Goal: Transaction & Acquisition: Purchase product/service

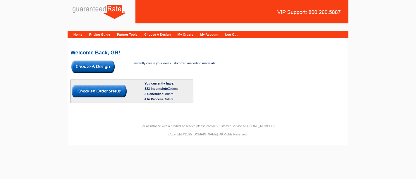
click at [98, 65] on img at bounding box center [92, 67] width 43 height 12
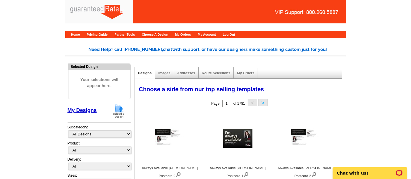
click at [120, 114] on img at bounding box center [118, 111] width 15 height 15
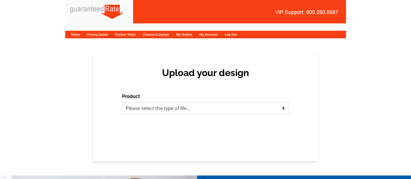
click at [195, 112] on select "Please select the type of file... Postcards Calendars Business Cards Letters an…" at bounding box center [205, 108] width 167 height 12
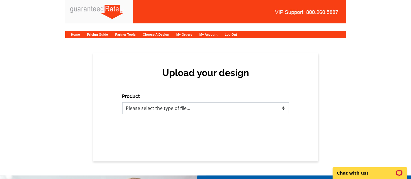
select select "3"
click at [122, 102] on select "Please select the type of file... Postcards Calendars Business Cards Letters an…" at bounding box center [205, 108] width 167 height 12
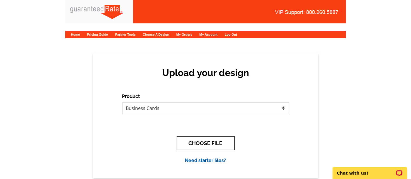
click at [215, 142] on button "CHOOSE FILE" at bounding box center [206, 143] width 58 height 14
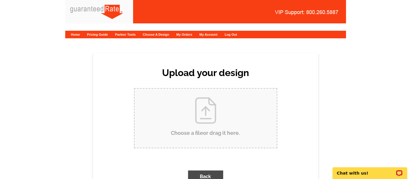
click at [197, 123] on input "Choose a file or drag it here ." at bounding box center [206, 118] width 142 height 59
type input "C:\fakepath\Logan Melton Business Cards 2025 V2.pdf"
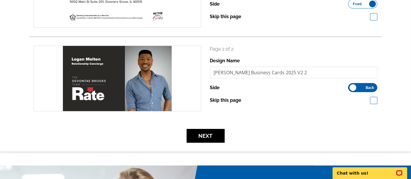
scroll to position [134, 0]
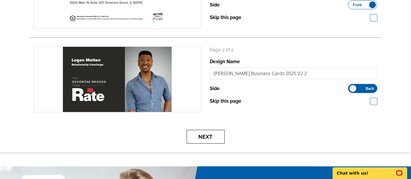
click at [201, 133] on button "Next" at bounding box center [206, 137] width 38 height 14
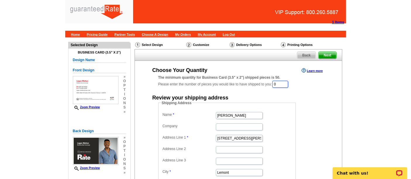
drag, startPoint x: 292, startPoint y: 83, endPoint x: 256, endPoint y: 84, distance: 35.4
click at [256, 84] on div "The minimum quantity for Business Card (3.5" x 2") shipped pieces is 50. Please…" at bounding box center [238, 81] width 160 height 13
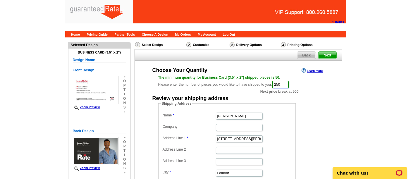
type input "250"
click at [235, 118] on input "Erica Thompson" at bounding box center [239, 116] width 47 height 7
type input "Logan Melton"
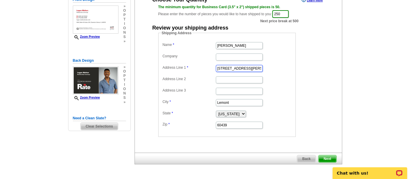
scroll to position [70, 0]
paste input "214 Country Club Dr. Apt 15 Woodridge, IL 60517"
drag, startPoint x: 228, startPoint y: 69, endPoint x: 277, endPoint y: 71, distance: 49.2
click at [277, 71] on dd "2214 Country Club Dr. Apt 15 Woodridge, IL 60517" at bounding box center [227, 68] width 132 height 9
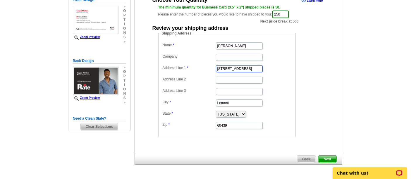
scroll to position [0, 3]
type input "2214 Country Club Dr. Apt 15"
click at [225, 102] on input "Lemont" at bounding box center [239, 102] width 47 height 7
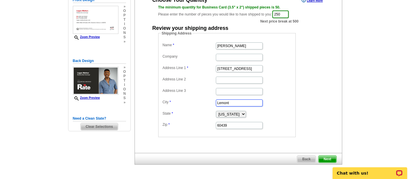
click at [225, 102] on input "Lemont" at bounding box center [239, 102] width 47 height 7
paste input "Woodridge, IL 60517"
click at [246, 102] on input "Woodridge, IL 60517" at bounding box center [239, 102] width 47 height 7
type input "Woodridge, IL"
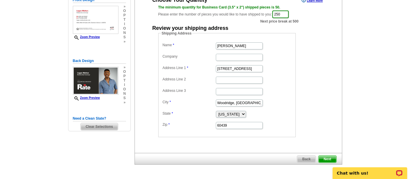
click at [235, 121] on dd "60439" at bounding box center [227, 125] width 132 height 9
click at [232, 122] on input "60439" at bounding box center [239, 125] width 47 height 7
paste input "517"
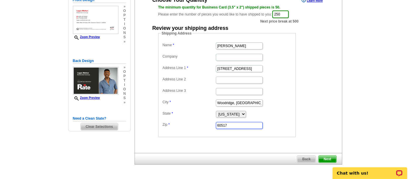
type input "60517"
click at [242, 100] on input "Woodridge, IL" at bounding box center [239, 102] width 47 height 7
type input "Woodridge"
click at [249, 68] on input "2214 Country Club Dr. Apt 15" at bounding box center [239, 68] width 47 height 7
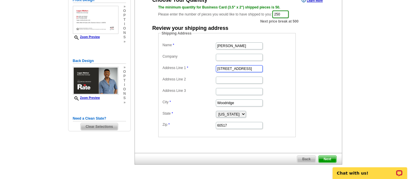
drag, startPoint x: 253, startPoint y: 69, endPoint x: 274, endPoint y: 70, distance: 22.0
click at [274, 70] on dd "2214 Country Club Dr. Apt 15" at bounding box center [227, 68] width 132 height 9
type input "2214 Country Club Dr."
click at [248, 79] on input "Address Line 2" at bounding box center [239, 80] width 47 height 7
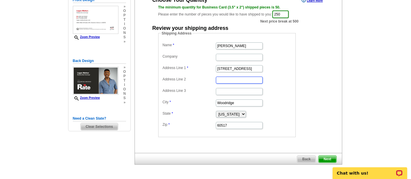
paste input "Apt 15"
type input "Apt 15"
click at [255, 68] on input "2214 Country Club Dr." at bounding box center [239, 68] width 47 height 7
type input "2214 Country Club Dr."
click at [331, 156] on span "Next" at bounding box center [328, 159] width 18 height 7
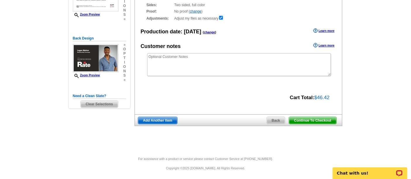
scroll to position [92, 0]
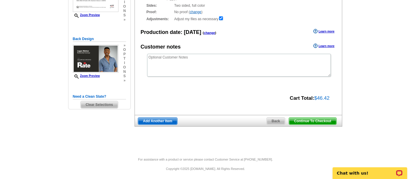
click at [313, 118] on span "Continue To Checkout" at bounding box center [312, 121] width 47 height 7
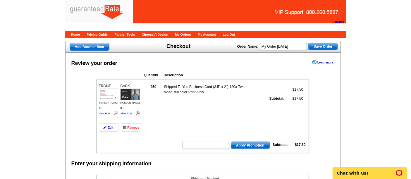
scroll to position [0, 0]
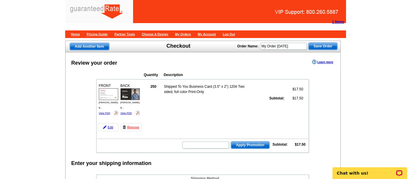
click at [321, 44] on span "Save Order" at bounding box center [323, 46] width 29 height 7
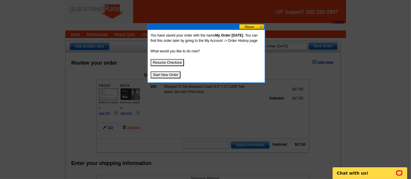
click at [172, 65] on button "Resume Checkout" at bounding box center [168, 62] width 34 height 7
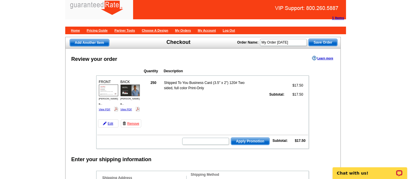
scroll to position [4, 0]
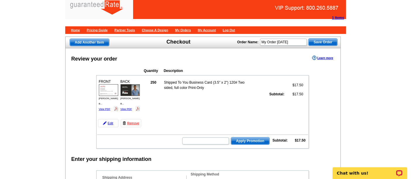
click at [130, 90] on img at bounding box center [130, 90] width 19 height 12
click at [128, 123] on link "Remove" at bounding box center [131, 123] width 20 height 8
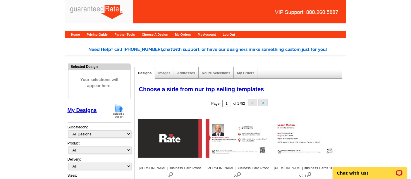
click at [118, 111] on img at bounding box center [118, 111] width 15 height 15
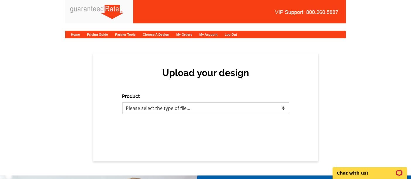
click at [155, 108] on select "Please select the type of file... Postcards Calendars Business Cards Letters an…" at bounding box center [205, 108] width 167 height 12
click at [122, 102] on select "Please select the type of file... Postcards Calendars Business Cards Letters an…" at bounding box center [205, 108] width 167 height 12
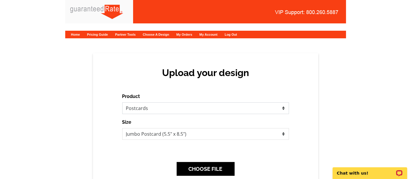
click at [157, 110] on select "Please select the type of file... Postcards Calendars Business Cards Letters an…" at bounding box center [205, 108] width 167 height 12
select select "3"
click at [122, 102] on select "Please select the type of file... Postcards Calendars Business Cards Letters an…" at bounding box center [205, 108] width 167 height 12
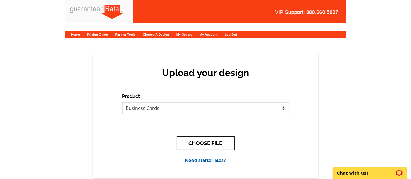
click at [191, 140] on button "CHOOSE FILE" at bounding box center [206, 143] width 58 height 14
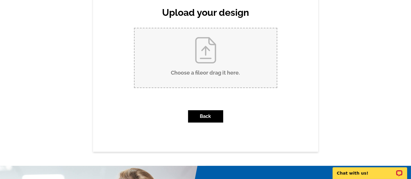
scroll to position [61, 0]
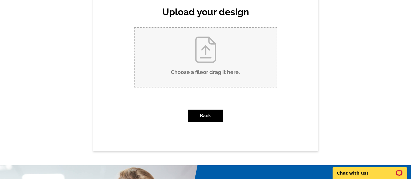
click at [214, 56] on input "Choose a file or drag it here ." at bounding box center [206, 57] width 142 height 59
type input "C:\fakepath\[PERSON_NAME] Business Cards 2025 V2 (printing).pdf"
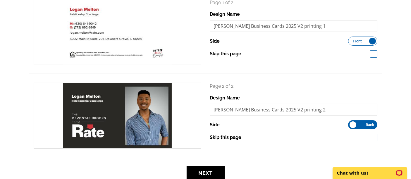
scroll to position [97, 0]
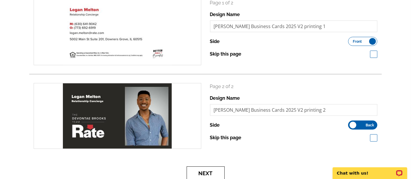
click at [205, 174] on button "Next" at bounding box center [206, 174] width 38 height 14
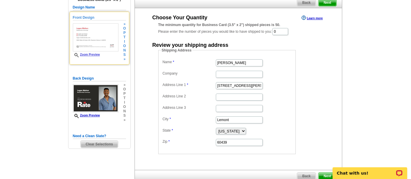
scroll to position [52, 0]
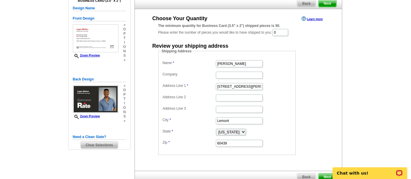
click at [100, 144] on span "Clear Selections" at bounding box center [99, 145] width 37 height 7
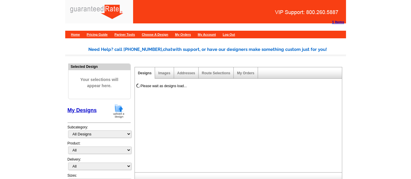
click at [121, 111] on img at bounding box center [118, 111] width 15 height 15
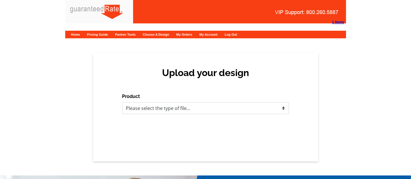
click at [155, 109] on select "Please select the type of file... Postcards Calendars Business Cards Letters an…" at bounding box center [205, 108] width 167 height 12
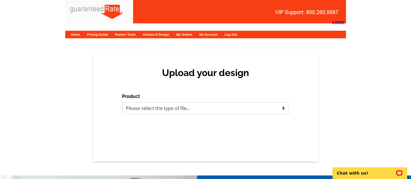
select select "3"
click at [122, 102] on select "Please select the type of file... Postcards Calendars Business Cards Letters an…" at bounding box center [205, 108] width 167 height 12
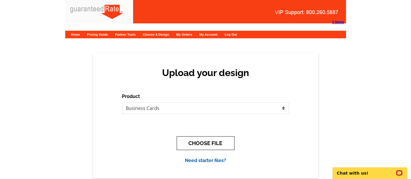
click at [186, 136] on button "CHOOSE FILE" at bounding box center [206, 143] width 58 height 14
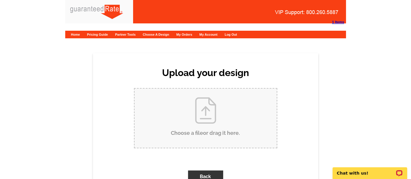
click at [187, 118] on input "Choose a file or drag it here ." at bounding box center [206, 118] width 142 height 59
type input "C:\fakepath\Logan Melton Business Cards 2025 V2 (printing).pdf"
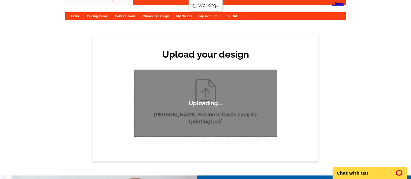
scroll to position [18, 0]
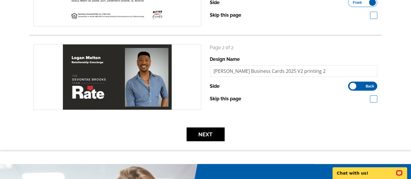
scroll to position [138, 0]
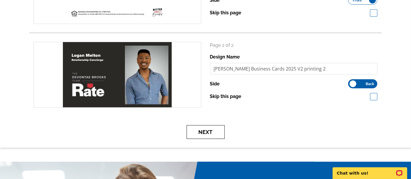
click at [204, 130] on button "Next" at bounding box center [206, 132] width 38 height 14
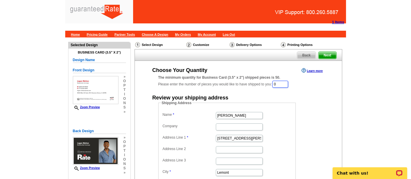
click at [282, 87] on input "0" at bounding box center [280, 84] width 16 height 7
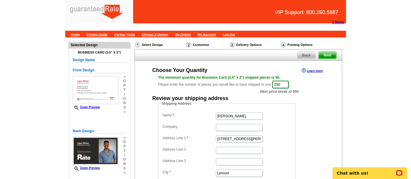
type input "250"
click at [239, 114] on input "[PERSON_NAME]" at bounding box center [239, 116] width 47 height 7
click at [239, 114] on input "Erica Thompson" at bounding box center [239, 116] width 47 height 7
type input "Logan Melton"
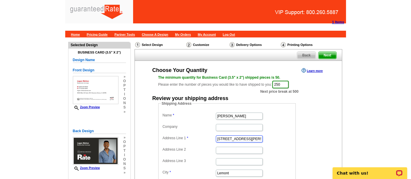
click at [243, 138] on input "201 Stephen St." at bounding box center [239, 138] width 47 height 7
paste input "214 Country Club Dr. Apt 15 Woodridge, IL 60517"
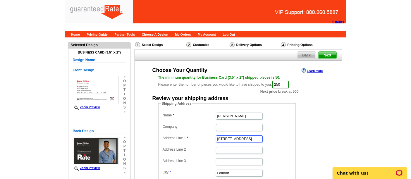
drag, startPoint x: 227, startPoint y: 138, endPoint x: 273, endPoint y: 138, distance: 45.7
click at [273, 138] on dd "2214 Country Club Dr. Apt 15 Woodridge, IL 60517" at bounding box center [227, 138] width 132 height 9
type input "2214 Country Club Dr. Apt 15"
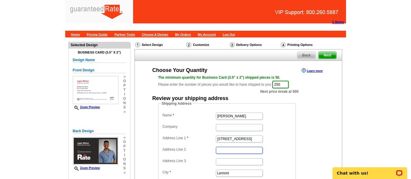
click at [227, 149] on input "Address Line 2" at bounding box center [239, 150] width 47 height 7
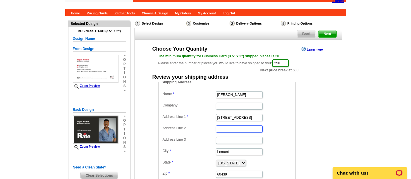
scroll to position [20, 0]
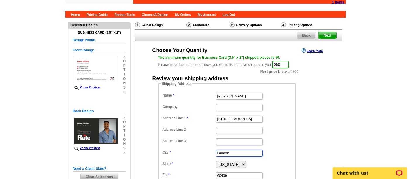
click at [226, 152] on input "Lemont" at bounding box center [239, 153] width 47 height 7
paste input "Woodridge, IL 60517"
type input "Woodridge, IL 60517"
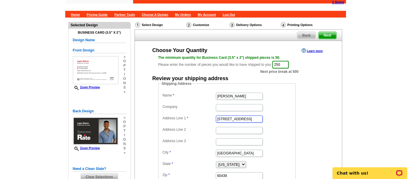
scroll to position [0, 3]
drag, startPoint x: 253, startPoint y: 119, endPoint x: 277, endPoint y: 119, distance: 23.7
click at [277, 119] on dd "2214 Country Club Dr. Apt 15" at bounding box center [227, 118] width 132 height 9
type input "2214 Country Club Dr."
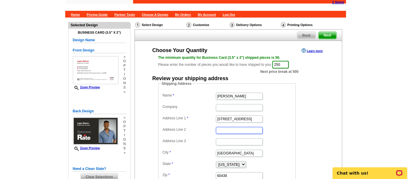
click at [250, 127] on input "Address Line 2" at bounding box center [239, 130] width 47 height 7
paste input "Apt 15"
type input "Apt 15"
click at [258, 119] on input "2214 Country Club Dr." at bounding box center [239, 119] width 47 height 7
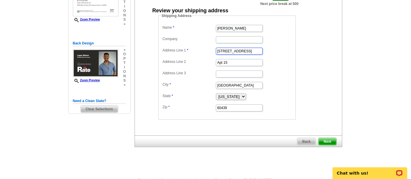
scroll to position [88, 0]
type input "2214 Country Club Dr."
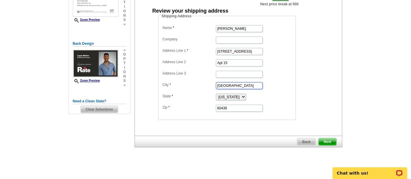
click at [242, 82] on input "Woodridge, IL 60517" at bounding box center [239, 85] width 47 height 7
click at [240, 106] on input "60439" at bounding box center [239, 108] width 47 height 7
paste input "517"
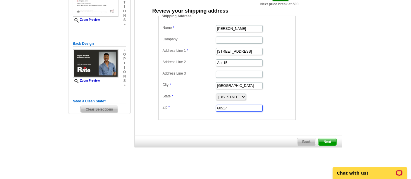
type input "60517"
click at [251, 83] on input "Woodridge, IL 60517" at bounding box center [239, 85] width 47 height 7
type input "Woodridge"
click at [309, 108] on dd "Shipping Address Name Logan Melton Company Address Line 1 2214 Country Club Dr.…" at bounding box center [236, 66] width 156 height 107
click at [326, 141] on span "Next" at bounding box center [328, 141] width 18 height 7
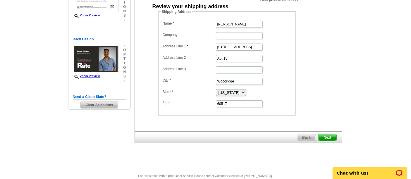
scroll to position [97, 0]
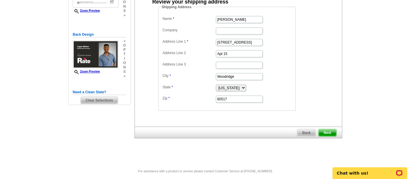
click at [327, 129] on span "Next" at bounding box center [328, 132] width 18 height 7
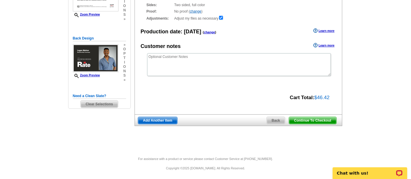
scroll to position [92, 0]
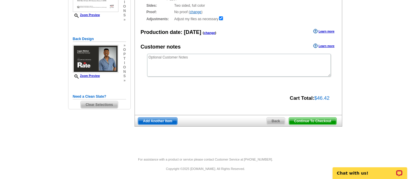
click at [98, 101] on span "Clear Selections" at bounding box center [99, 104] width 37 height 7
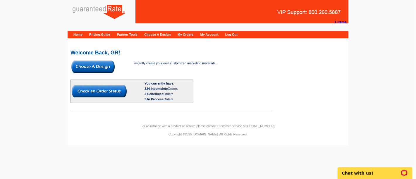
click at [112, 65] on img at bounding box center [92, 67] width 43 height 12
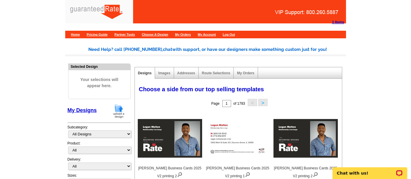
click at [120, 114] on img at bounding box center [118, 111] width 15 height 15
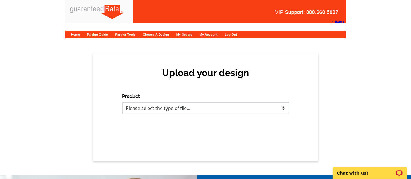
click at [187, 110] on select "Please select the type of file... Postcards Calendars Business Cards Letters an…" at bounding box center [205, 108] width 167 height 12
select select "3"
click at [122, 102] on select "Please select the type of file... Postcards Calendars Business Cards Letters an…" at bounding box center [205, 108] width 167 height 12
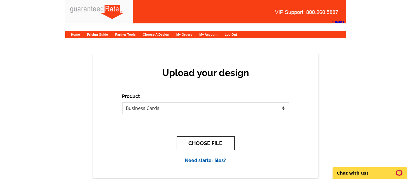
click at [200, 139] on button "CHOOSE FILE" at bounding box center [206, 143] width 58 height 14
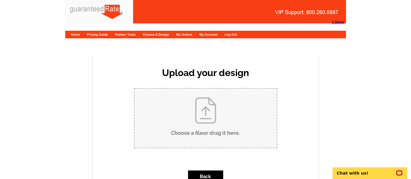
click at [195, 107] on input "Choose a file or drag it here ." at bounding box center [206, 118] width 142 height 59
type input "C:\fakepath\Logan Melton BC Fix.pdf"
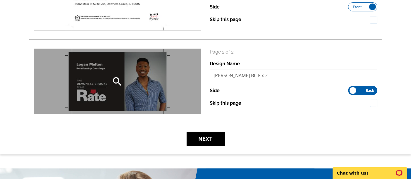
scroll to position [131, 0]
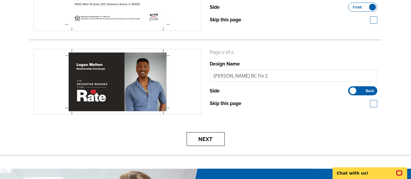
click at [200, 138] on button "Next" at bounding box center [206, 139] width 38 height 14
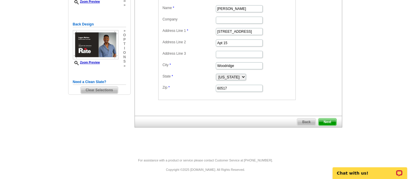
scroll to position [107, 0]
click at [325, 119] on span "Next" at bounding box center [328, 122] width 18 height 7
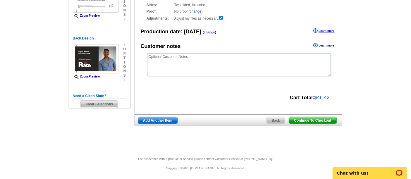
scroll to position [92, 0]
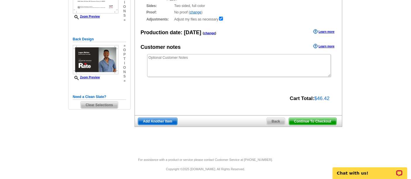
click at [322, 120] on span "Continue To Checkout" at bounding box center [312, 121] width 47 height 7
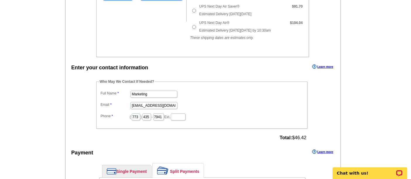
scroll to position [218, 0]
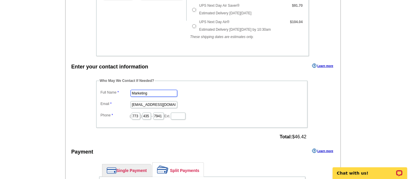
click at [159, 91] on input "Marketing" at bounding box center [154, 93] width 47 height 7
type input "Shelley Berner"
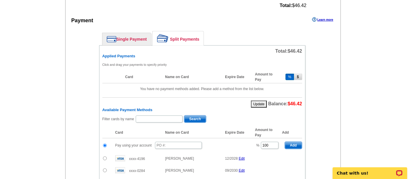
scroll to position [349, 0]
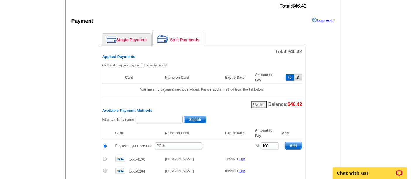
type input "shelley.berner@rate.com"
click at [170, 143] on input "text" at bounding box center [178, 146] width 47 height 7
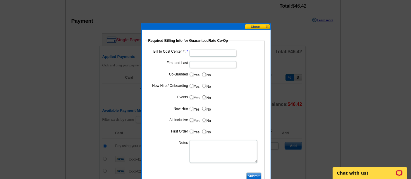
type input "10032025_120_sb"
click at [193, 53] on input "Bill to Cost Center #:" at bounding box center [213, 53] width 47 height 7
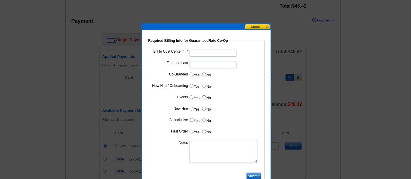
click at [209, 53] on input "Bill to Cost Center #:" at bounding box center [213, 53] width 47 height 7
paste input "1374"
type input "1374"
click at [197, 66] on input "First and Last" at bounding box center [213, 64] width 47 height 7
type input "Devontae Brooks"
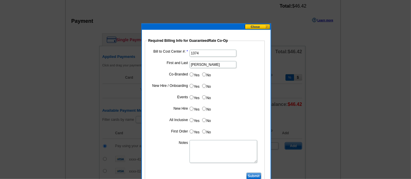
click at [205, 74] on label "No" at bounding box center [206, 74] width 9 height 7
click at [205, 74] on input "No" at bounding box center [204, 75] width 4 height 4
radio input "true"
click at [205, 84] on input "No" at bounding box center [204, 86] width 4 height 4
radio input "true"
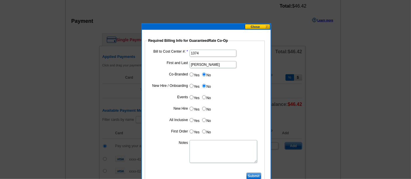
click at [206, 97] on label "No" at bounding box center [206, 97] width 9 height 7
click at [206, 97] on input "No" at bounding box center [204, 97] width 4 height 4
radio input "true"
click at [204, 107] on input "No" at bounding box center [204, 109] width 4 height 4
radio input "true"
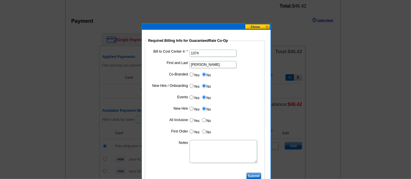
click at [206, 120] on label "No" at bounding box center [206, 120] width 9 height 7
click at [206, 120] on input "No" at bounding box center [204, 120] width 4 height 4
radio input "true"
click at [206, 129] on label "No" at bounding box center [206, 131] width 9 height 7
click at [206, 130] on input "No" at bounding box center [204, 132] width 4 height 4
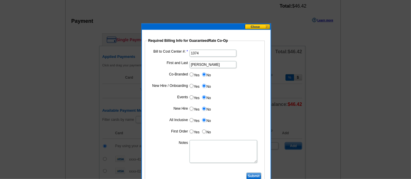
radio input "true"
click at [203, 152] on textarea "Notes" at bounding box center [224, 151] width 68 height 23
paste textarea "1374"
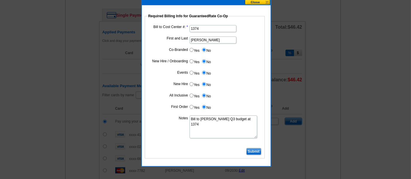
scroll to position [374, 0]
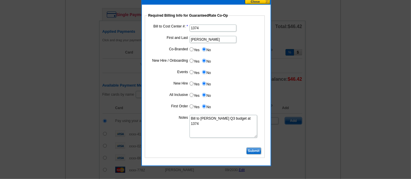
type textarea "Bill to Devontae Brooks Q3 budget at 1374"
click at [257, 151] on input "Submit" at bounding box center [253, 150] width 15 height 7
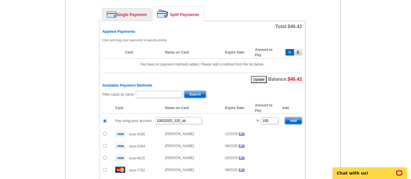
click at [295, 117] on span "Add" at bounding box center [293, 120] width 17 height 7
radio input "false"
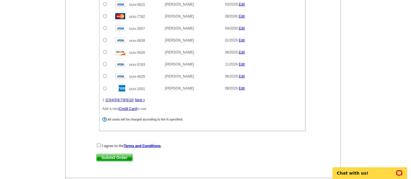
scroll to position [569, 0]
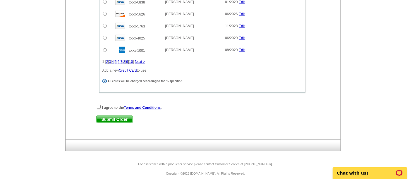
click at [102, 104] on div "I agree to the Terms and Conditions ." at bounding box center [202, 107] width 212 height 6
click at [98, 105] on input "checkbox" at bounding box center [99, 107] width 4 height 4
checkbox input "true"
click at [389, 173] on p "Chat with us!" at bounding box center [366, 173] width 58 height 5
click at [111, 116] on span "Submit Order" at bounding box center [115, 119] width 36 height 7
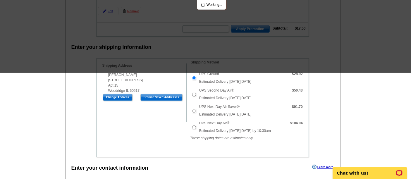
scroll to position [0, 0]
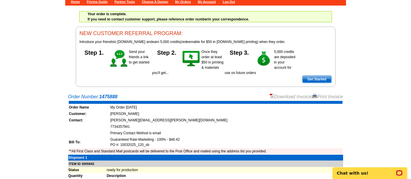
scroll to position [35, 0]
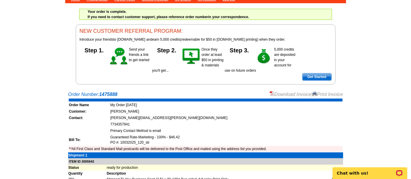
click at [286, 96] on link "Download Invoice" at bounding box center [291, 94] width 42 height 5
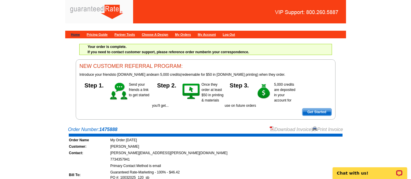
click at [80, 35] on link "Home" at bounding box center [75, 35] width 9 height 4
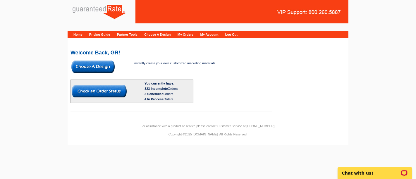
click at [110, 65] on img at bounding box center [92, 67] width 43 height 12
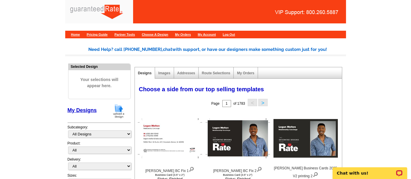
click at [120, 109] on img at bounding box center [118, 111] width 15 height 15
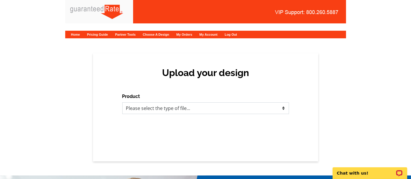
click at [210, 110] on select "Please select the type of file... Postcards Calendars Business Cards Letters an…" at bounding box center [205, 108] width 167 height 12
select select "3"
click at [122, 102] on select "Please select the type of file... Postcards Calendars Business Cards Letters an…" at bounding box center [205, 108] width 167 height 12
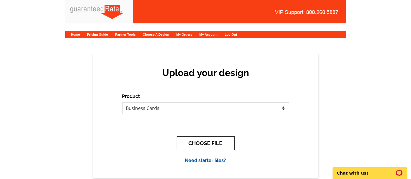
click at [204, 141] on button "CHOOSE FILE" at bounding box center [206, 143] width 58 height 14
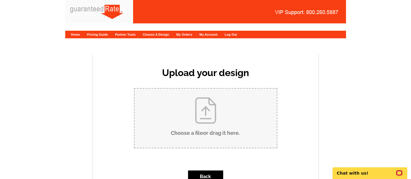
click at [227, 125] on input "Choose a file or drag it here ." at bounding box center [206, 118] width 142 height 59
click at [205, 132] on input "Choose a file or drag it here ." at bounding box center [206, 118] width 142 height 59
click at [228, 129] on input "Choose a file or drag it here ." at bounding box center [206, 118] width 142 height 59
click at [207, 127] on input "Choose a file or drag it here ." at bounding box center [206, 118] width 142 height 59
type input "C:\fakepath\ErinHalloweenPostcard.pdf"
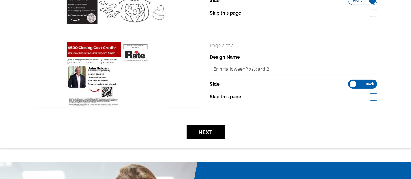
scroll to position [138, 0]
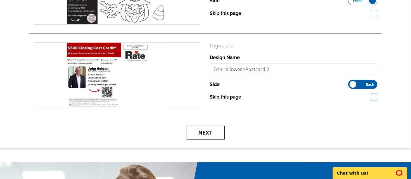
click at [200, 133] on button "Next" at bounding box center [206, 133] width 38 height 14
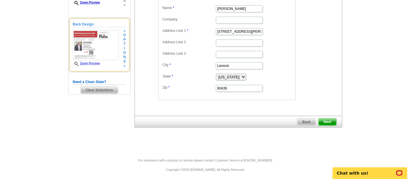
scroll to position [104, 0]
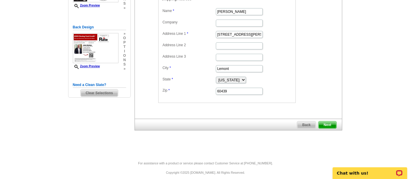
click at [102, 92] on span "Clear Selections" at bounding box center [99, 93] width 37 height 7
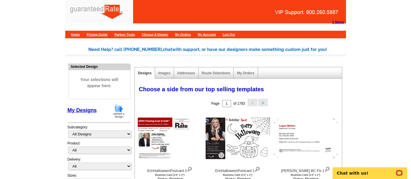
click at [119, 113] on img at bounding box center [118, 111] width 15 height 15
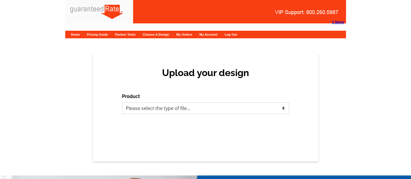
click at [141, 112] on select "Please select the type of file... Postcards Calendars Business Cards Letters an…" at bounding box center [205, 108] width 167 height 12
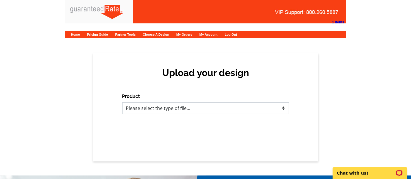
select select "1"
click at [122, 102] on select "Please select the type of file... Postcards Calendars Business Cards Letters an…" at bounding box center [205, 108] width 167 height 12
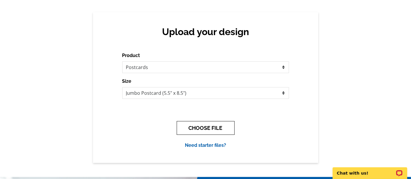
click at [200, 132] on button "CHOOSE FILE" at bounding box center [206, 128] width 58 height 14
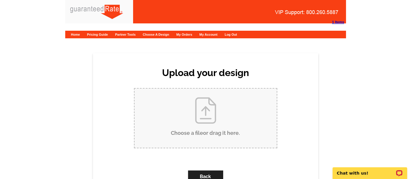
click at [200, 131] on input "Choose a file or drag it here ." at bounding box center [206, 118] width 142 height 59
type input "C:\fakepath\ErinHalloweenPostcard.pdf"
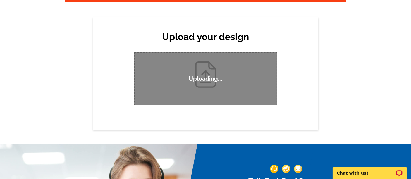
scroll to position [36, 0]
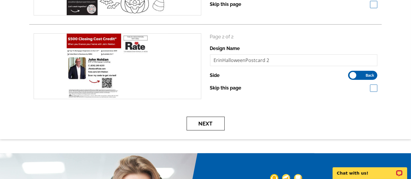
scroll to position [146, 0]
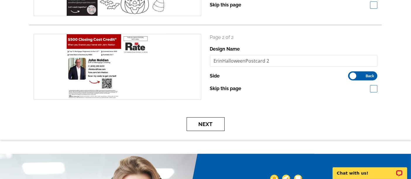
click at [211, 124] on button "Next" at bounding box center [206, 124] width 38 height 14
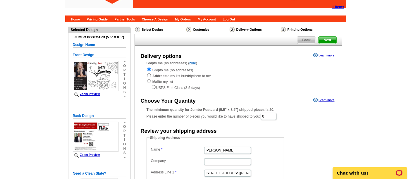
scroll to position [23, 0]
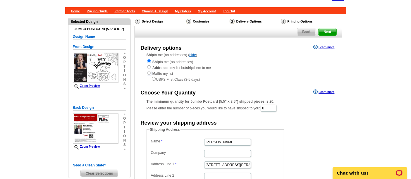
click at [149, 72] on input "radio" at bounding box center [149, 73] width 4 height 4
radio input "true"
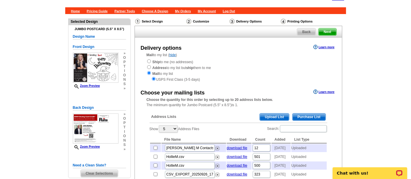
click at [282, 116] on span "Upload List" at bounding box center [274, 117] width 29 height 7
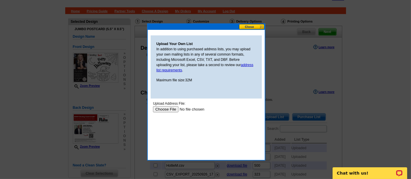
scroll to position [0, 0]
click at [252, 28] on button at bounding box center [252, 27] width 26 height 6
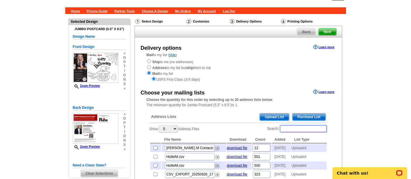
click at [292, 127] on input "Search:" at bounding box center [303, 128] width 47 height 7
drag, startPoint x: 301, startPoint y: 129, endPoint x: 266, endPoint y: 131, distance: 34.9
click at [266, 131] on div "Show 5 10 25 50 100 Address Files Search: plainfield File Name Download Count A…" at bounding box center [239, 156] width 178 height 63
type input "plainfield"
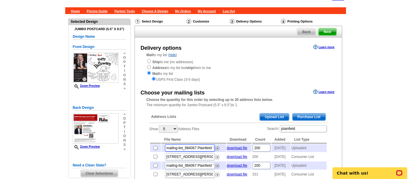
click at [197, 148] on input "mailing-list_984067 Plainfield V2.csv" at bounding box center [190, 148] width 50 height 7
click at [298, 128] on input "plainfield" at bounding box center [303, 128] width 47 height 7
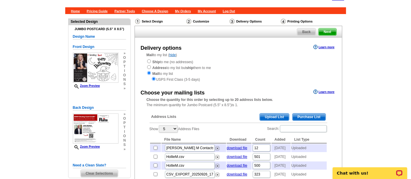
click at [275, 119] on span "Upload List" at bounding box center [274, 117] width 29 height 7
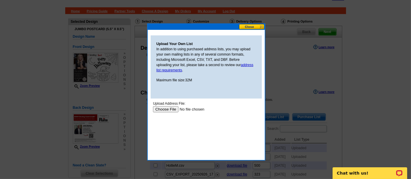
click at [169, 110] on input "file" at bounding box center [190, 109] width 74 height 6
type input "C:\fakepath\mailing-list_984067 (Plainfield V2) (1).csv"
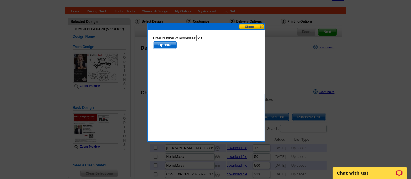
click at [211, 38] on input "201" at bounding box center [222, 38] width 52 height 6
type input "200"
click at [170, 41] on span "Update" at bounding box center [164, 44] width 23 height 7
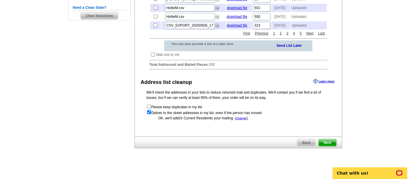
scroll to position [183, 0]
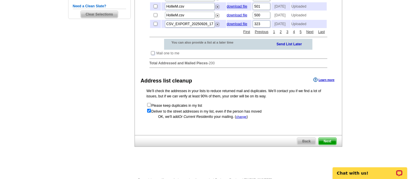
click at [151, 55] on input "checkbox" at bounding box center [153, 53] width 4 height 4
checkbox input "true"
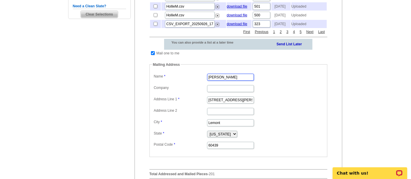
click at [231, 81] on input "Erica Thompson" at bounding box center [230, 77] width 47 height 7
type input "Erin Walker"
click at [234, 104] on input "201 Stephen St." at bounding box center [230, 100] width 47 height 7
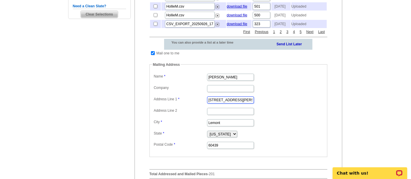
scroll to position [0, 0]
click at [234, 104] on input "201 Stephen St." at bounding box center [230, 100] width 47 height 7
paste input "5123 Scott DrPlainfield, IL 60544"
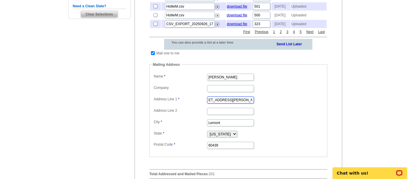
drag, startPoint x: 221, startPoint y: 110, endPoint x: 283, endPoint y: 116, distance: 62.0
click at [283, 116] on dl "Label Mail-To-Me Name Erin Walker Company Address Line 1 25123 Scott DrPlainfie…" at bounding box center [238, 110] width 172 height 77
type input "25123 Scott Dr"
click at [230, 135] on dl "Label Mail-To-Me Name Erin Walker Company Address Line 1 25123 Scott Dr Address…" at bounding box center [238, 110] width 172 height 77
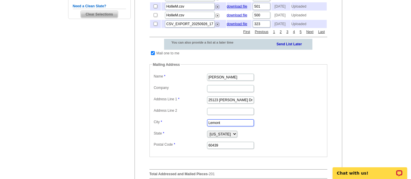
click at [228, 126] on input "Lemont" at bounding box center [230, 122] width 47 height 7
paste input "Plainfield, IL 60544"
click at [231, 126] on input "Plainfield, IL 60544" at bounding box center [230, 122] width 47 height 7
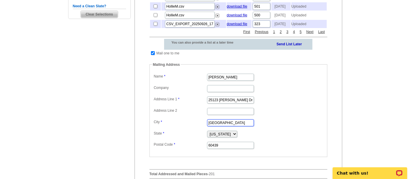
click at [231, 126] on input "Plainfield, IL 60544" at bounding box center [230, 122] width 47 height 7
type input "Plainfield, IL"
click at [220, 149] on input "60439" at bounding box center [230, 145] width 47 height 7
paste input "544"
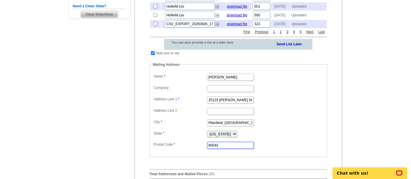
type input "60544"
click at [232, 126] on input "Plainfield, IL" at bounding box center [230, 122] width 47 height 7
type input "Plainfield"
click at [293, 127] on dd "Plainfield" at bounding box center [238, 122] width 172 height 9
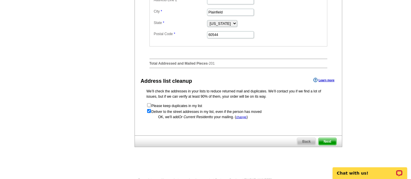
scroll to position [293, 0]
click at [332, 145] on span "Next" at bounding box center [328, 141] width 18 height 7
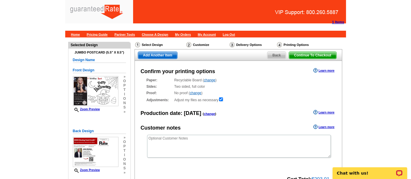
scroll to position [82, 0]
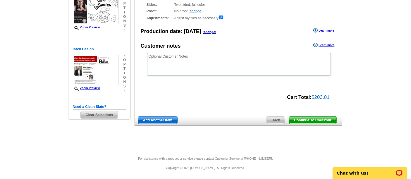
click at [317, 119] on span "Continue To Checkout" at bounding box center [312, 120] width 47 height 7
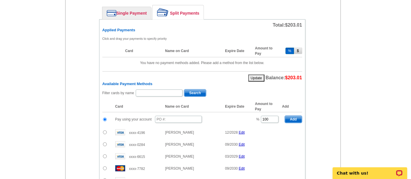
scroll to position [265, 0]
click at [187, 116] on input "text" at bounding box center [178, 119] width 47 height 7
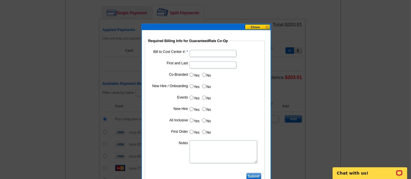
type input "10032025_220_sb"
click at [200, 57] on dl "Bill to Cost Center #: First and Last Co-Branded Yes No Cost paid by cobrand n/…" at bounding box center [205, 110] width 114 height 123
click at [200, 54] on input "Bill to Cost Center #:" at bounding box center [213, 53] width 47 height 7
paste input "1367"
type input "1367"
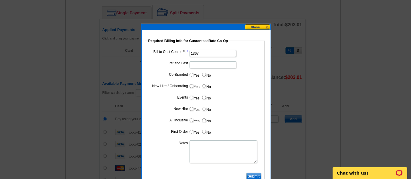
click at [201, 70] on dl "Bill to Cost Center #: 1367 First and Last Co-Branded Yes No Cost paid by cobra…" at bounding box center [205, 110] width 114 height 123
click at [199, 65] on input "First and Last" at bounding box center [213, 64] width 47 height 7
type input "John Noldan"
click at [192, 75] on input "Yes" at bounding box center [192, 75] width 4 height 4
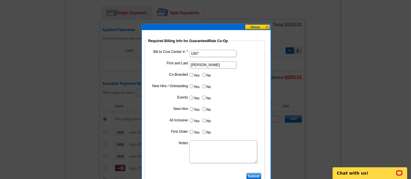
radio input "true"
click at [205, 87] on input "Cost paid by cobrand" at bounding box center [213, 87] width 47 height 7
type input "50%"
click at [203, 96] on input "No" at bounding box center [204, 98] width 4 height 4
radio input "true"
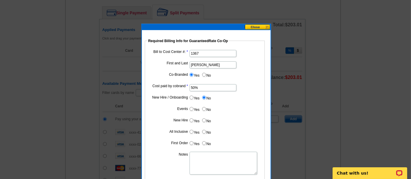
click at [204, 106] on label "No" at bounding box center [206, 109] width 9 height 7
click at [204, 107] on input "No" at bounding box center [204, 109] width 4 height 4
radio input "true"
click at [203, 120] on input "No" at bounding box center [204, 121] width 4 height 4
radio input "true"
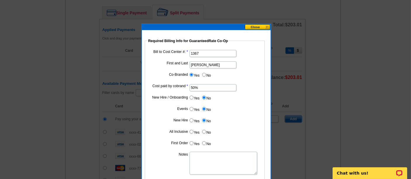
click at [205, 128] on label "No" at bounding box center [206, 131] width 9 height 7
click at [205, 130] on input "No" at bounding box center [204, 132] width 4 height 4
radio input "true"
click at [205, 140] on label "No" at bounding box center [206, 143] width 9 height 7
click at [205, 141] on input "No" at bounding box center [204, 143] width 4 height 4
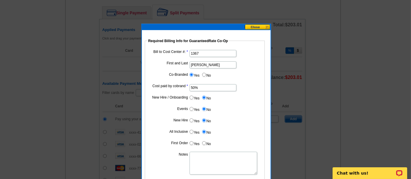
radio input "true"
click at [205, 155] on textarea "Notes" at bounding box center [224, 163] width 68 height 23
paste textarea "1367"
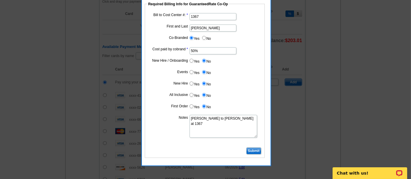
scroll to position [303, 0]
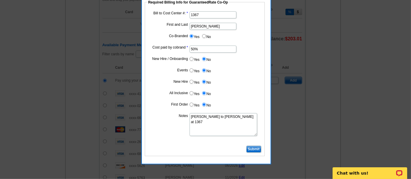
type textarea "[PERSON_NAME] to [PERSON_NAME] at 1367"
click at [255, 147] on input "Submit" at bounding box center [253, 149] width 15 height 7
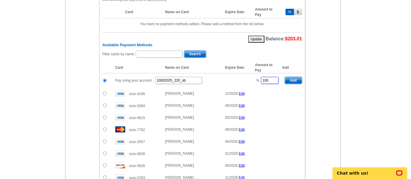
drag, startPoint x: 272, startPoint y: 77, endPoint x: 246, endPoint y: 77, distance: 26.9
click at [246, 77] on tr "Pay using your account 10032025_220_sb % 100 Add" at bounding box center [202, 80] width 200 height 14
click at [271, 77] on input "50" at bounding box center [270, 80] width 18 height 7
click at [301, 77] on span "Add" at bounding box center [293, 80] width 17 height 7
type input "100"
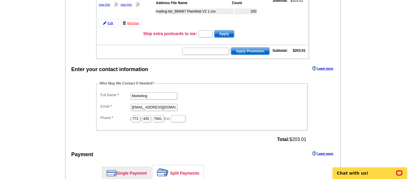
radio input "false"
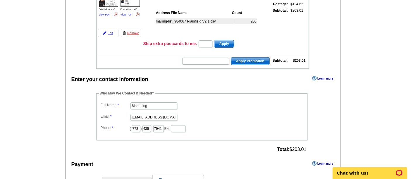
scroll to position [91, 0]
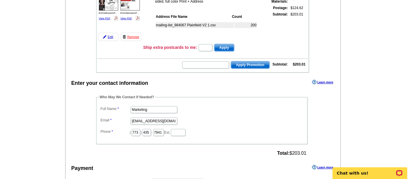
click at [167, 105] on dd "Marketing" at bounding box center [201, 109] width 205 height 9
click at [164, 106] on input "Marketing" at bounding box center [154, 109] width 47 height 7
type input "[PERSON_NAME]"
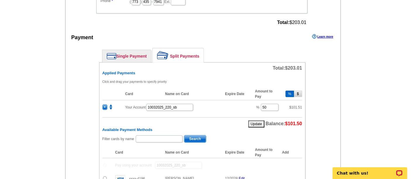
scroll to position [268, 0]
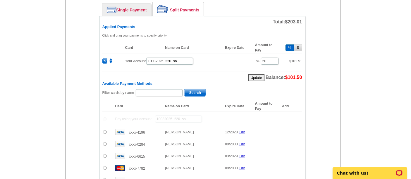
type input "[PERSON_NAME][EMAIL_ADDRESS][PERSON_NAME][DOMAIN_NAME]"
click at [104, 142] on input "radio" at bounding box center [105, 144] width 4 height 4
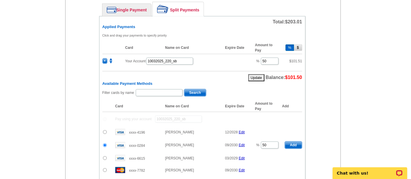
click at [291, 142] on span "Add" at bounding box center [293, 145] width 17 height 7
radio input "false"
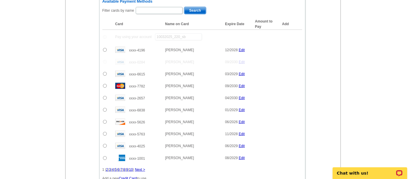
scroll to position [471, 0]
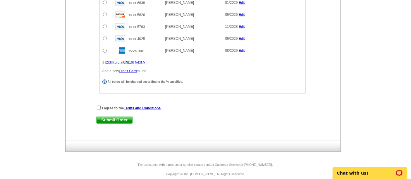
click at [97, 106] on input "checkbox" at bounding box center [99, 108] width 4 height 4
checkbox input "true"
click at [111, 116] on span "Submit Order" at bounding box center [115, 119] width 36 height 7
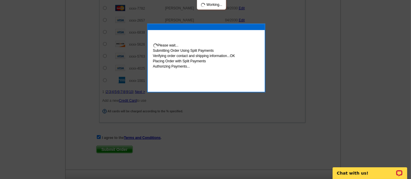
scroll to position [501, 0]
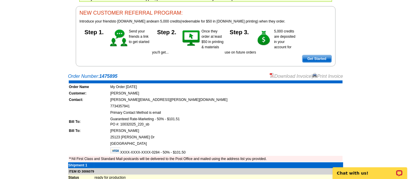
scroll to position [54, 0]
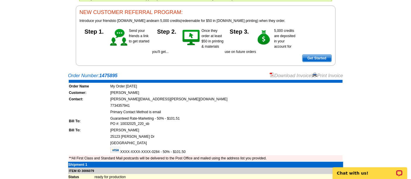
click at [284, 75] on link "Download Invoice" at bounding box center [291, 75] width 42 height 5
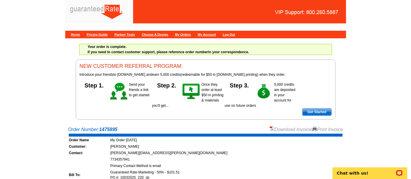
scroll to position [0, 0]
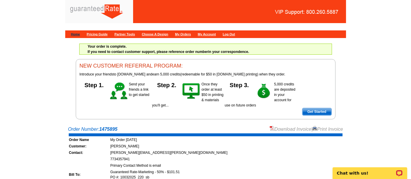
click at [77, 34] on link "Home" at bounding box center [75, 34] width 9 height 4
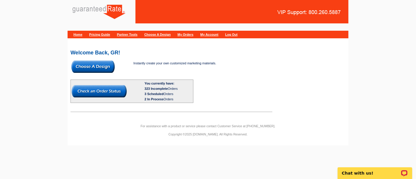
click at [104, 67] on img at bounding box center [92, 67] width 43 height 12
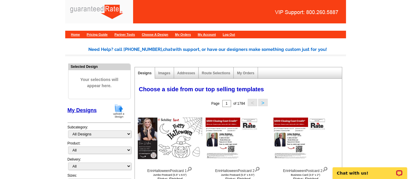
click at [116, 108] on img at bounding box center [118, 111] width 15 height 15
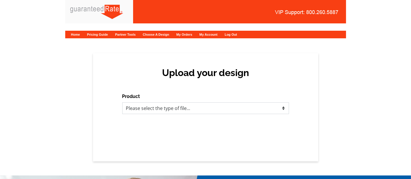
click at [172, 108] on select "Please select the type of file... Postcards Calendars Business Cards Letters an…" at bounding box center [205, 108] width 167 height 12
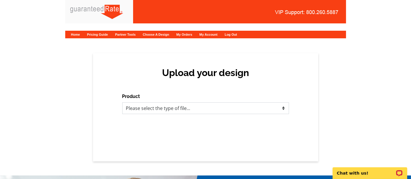
select select "1"
click at [122, 102] on select "Please select the type of file... Postcards Calendars Business Cards Letters an…" at bounding box center [205, 108] width 167 height 12
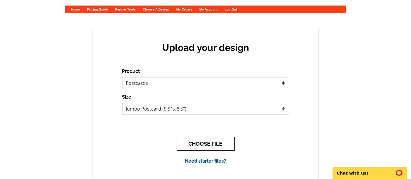
click at [219, 144] on button "CHOOSE FILE" at bounding box center [206, 144] width 58 height 14
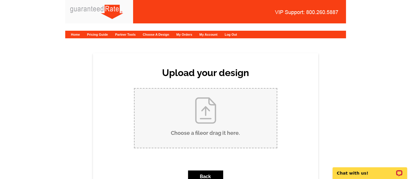
click at [173, 116] on input "Choose a file or drag it here ." at bounding box center [206, 118] width 142 height 59
type input "C:\fakepath\LombardSpooktacular.pdf"
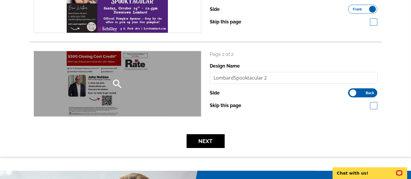
scroll to position [128, 0]
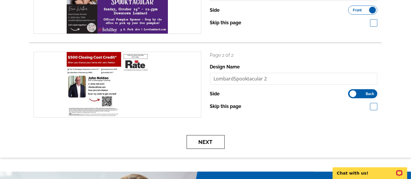
click at [209, 146] on button "Next" at bounding box center [206, 142] width 38 height 14
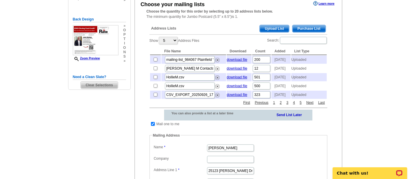
scroll to position [111, 0]
click at [280, 26] on span "Upload List" at bounding box center [274, 28] width 29 height 7
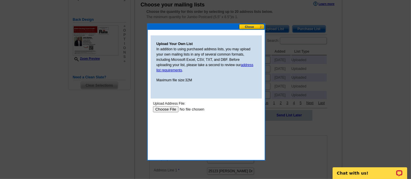
scroll to position [0, 0]
click at [171, 108] on input "file" at bounding box center [190, 109] width 74 height 6
type input "C:\fakepath\mailing-list_977897 (Lombard) (2) (1).csv"
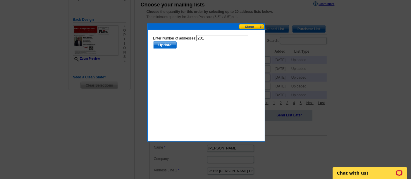
click at [210, 40] on input "201" at bounding box center [222, 38] width 52 height 6
type input "200"
click at [163, 43] on span "Update" at bounding box center [164, 45] width 23 height 7
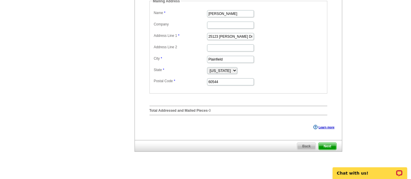
scroll to position [246, 0]
click at [332, 150] on span "Next" at bounding box center [328, 146] width 18 height 7
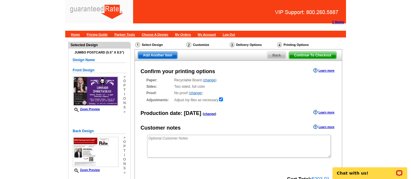
click at [262, 119] on div "Confirm your printing options Learn more Paper: Recyclable Board ( change ) Sel…" at bounding box center [239, 128] width 208 height 135
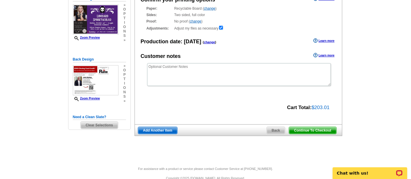
scroll to position [71, 0]
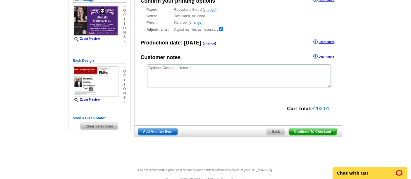
click at [321, 132] on span "Continue To Checkout" at bounding box center [312, 131] width 47 height 7
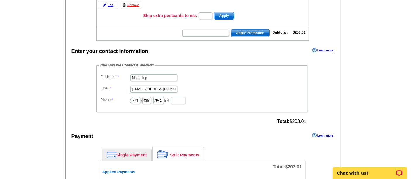
scroll to position [123, 0]
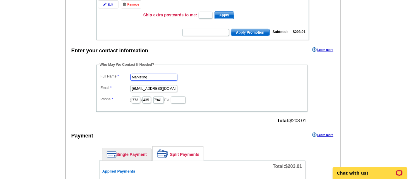
click at [150, 74] on input "Marketing" at bounding box center [154, 77] width 47 height 7
type input "[PERSON_NAME]"
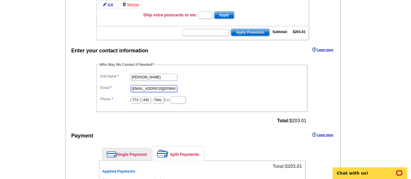
click at [148, 88] on input "[EMAIL_ADDRESS][DOMAIN_NAME]" at bounding box center [154, 88] width 47 height 7
type input "[PERSON_NAME][EMAIL_ADDRESS][PERSON_NAME][DOMAIN_NAME]"
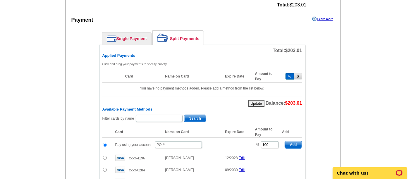
scroll to position [239, 0]
click at [180, 141] on input "text" at bounding box center [178, 144] width 47 height 7
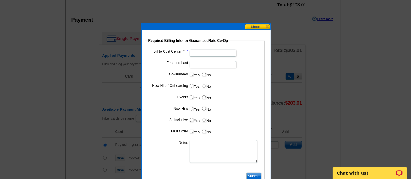
type input "10032025_240_sb"
click at [208, 53] on input "Bill to Cost Center #:" at bounding box center [213, 53] width 47 height 7
paste input "1367"
type input "1367"
click at [208, 66] on input "First and Last" at bounding box center [213, 64] width 47 height 7
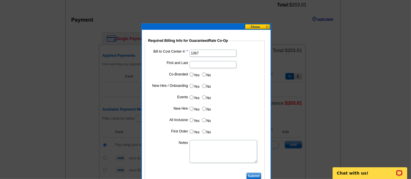
type input "John Noldan"
click at [190, 74] on input "Yes" at bounding box center [192, 75] width 4 height 4
radio input "true"
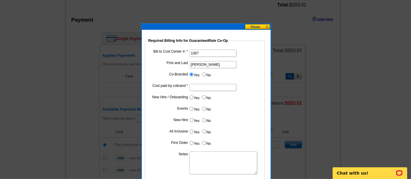
click at [202, 86] on input "Cost paid by cobrand" at bounding box center [213, 87] width 47 height 7
type input "50%"
click at [206, 97] on label "No" at bounding box center [206, 97] width 9 height 7
click at [206, 97] on input "No" at bounding box center [204, 97] width 4 height 4
radio input "true"
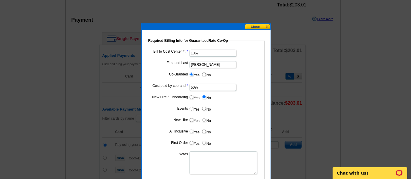
click at [207, 109] on label "No" at bounding box center [206, 108] width 9 height 7
click at [206, 109] on input "No" at bounding box center [204, 109] width 4 height 4
radio input "true"
click at [205, 121] on input "No" at bounding box center [204, 120] width 4 height 4
radio input "true"
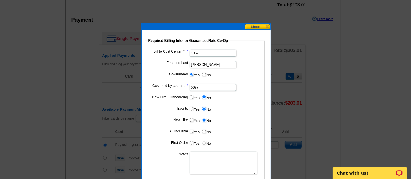
click at [206, 128] on label "No" at bounding box center [206, 131] width 9 height 7
click at [206, 130] on input "No" at bounding box center [204, 132] width 4 height 4
radio input "true"
click at [206, 142] on label "No" at bounding box center [206, 143] width 9 height 7
click at [206, 142] on input "No" at bounding box center [204, 143] width 4 height 4
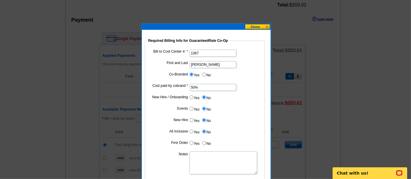
radio input "true"
click at [207, 162] on textarea "Notes" at bounding box center [224, 163] width 68 height 23
paste textarea "1367"
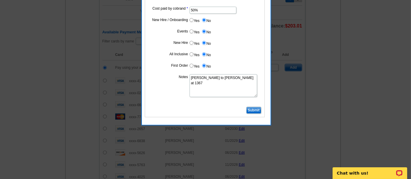
scroll to position [317, 0]
type textarea "Bill to John Noldan at 1367"
click at [252, 110] on input "Submit" at bounding box center [253, 110] width 15 height 7
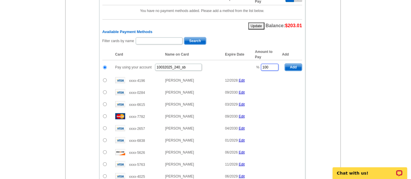
drag, startPoint x: 275, startPoint y: 62, endPoint x: 241, endPoint y: 63, distance: 34.2
click at [241, 63] on tr "Pay using your account 10032025_240_sb % 100 Add" at bounding box center [202, 67] width 200 height 14
click at [293, 64] on span "Add" at bounding box center [293, 67] width 17 height 7
type input "100"
radio input "false"
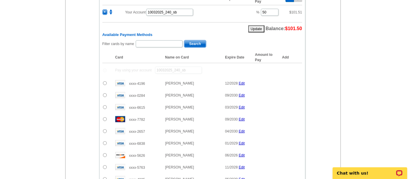
click at [104, 93] on input "radio" at bounding box center [105, 95] width 4 height 4
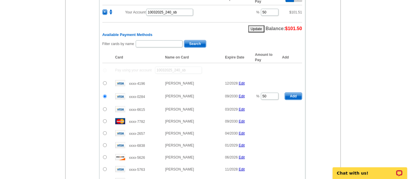
click at [296, 93] on span "Add" at bounding box center [293, 96] width 17 height 7
radio input "false"
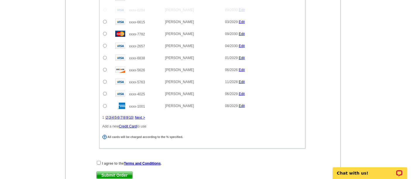
scroll to position [471, 0]
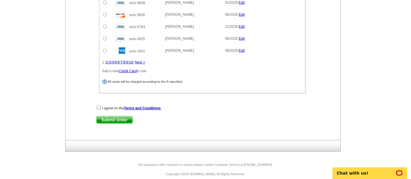
click at [99, 105] on div "I agree to the Terms and Conditions ." at bounding box center [202, 108] width 212 height 6
click at [99, 106] on input "checkbox" at bounding box center [99, 108] width 4 height 4
checkbox input "true"
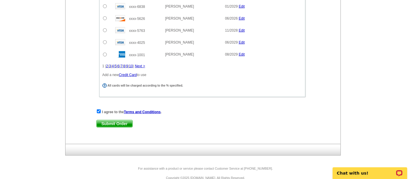
scroll to position [467, 0]
click at [117, 121] on span "Submit Order" at bounding box center [115, 124] width 36 height 7
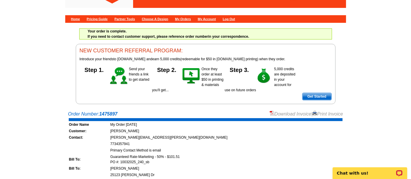
scroll to position [16, 0]
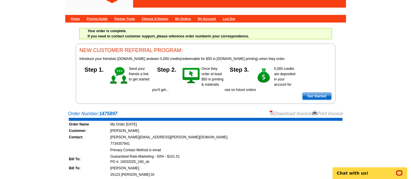
click at [278, 112] on link "Download Invoice" at bounding box center [291, 113] width 42 height 5
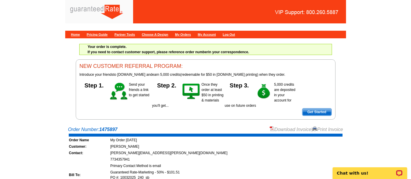
scroll to position [1, 0]
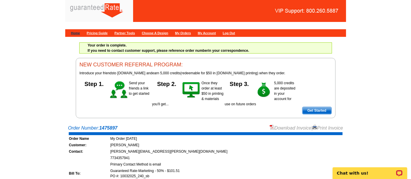
click at [75, 35] on link "Home" at bounding box center [75, 33] width 9 height 4
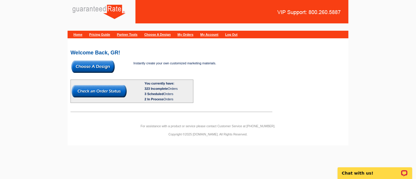
click at [99, 64] on img at bounding box center [92, 67] width 43 height 12
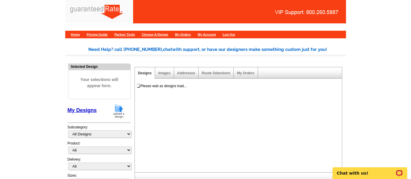
click at [116, 107] on img at bounding box center [118, 111] width 15 height 15
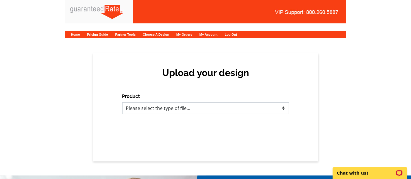
click at [171, 106] on select "Please select the type of file... Postcards Calendars Business Cards Letters an…" at bounding box center [205, 108] width 167 height 12
select select "1"
click at [122, 102] on select "Please select the type of file... Postcards Calendars Business Cards Letters an…" at bounding box center [205, 108] width 167 height 12
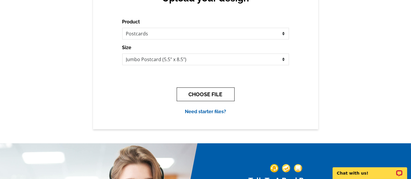
click at [195, 92] on button "CHOOSE FILE" at bounding box center [206, 95] width 58 height 14
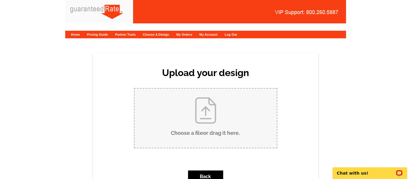
click at [205, 116] on input "Choose a file or drag it here ." at bounding box center [206, 118] width 142 height 59
type input "C:\fakepath\ErinHalloweenPostcard.pdf"
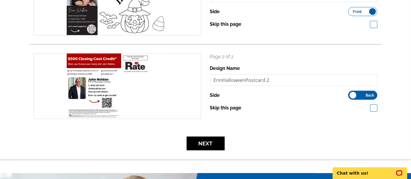
scroll to position [126, 0]
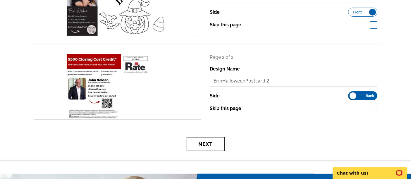
click at [211, 144] on button "Next" at bounding box center [206, 144] width 38 height 14
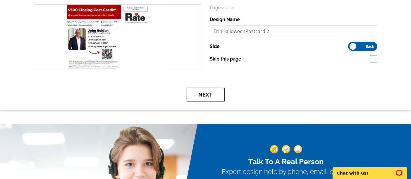
scroll to position [176, 0]
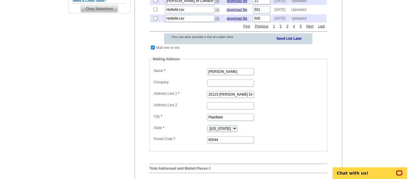
scroll to position [188, 0]
